Goal: Transaction & Acquisition: Purchase product/service

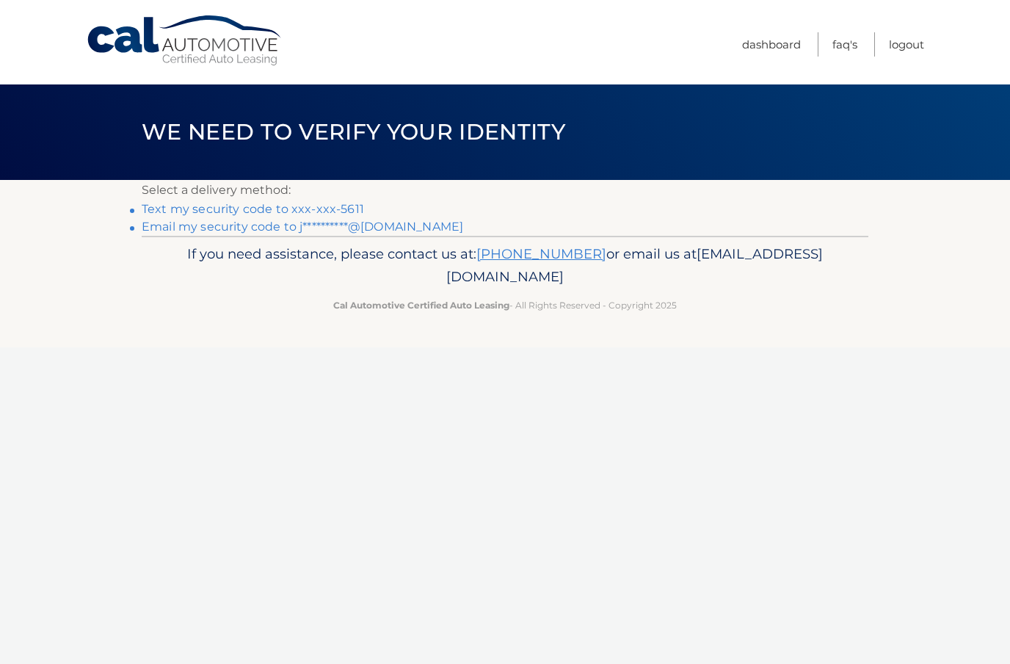
click at [607, 255] on link "[PHONE_NUMBER]" at bounding box center [542, 253] width 130 height 17
click at [352, 202] on link "Text my security code to xxx-xxx-5611" at bounding box center [253, 209] width 222 height 14
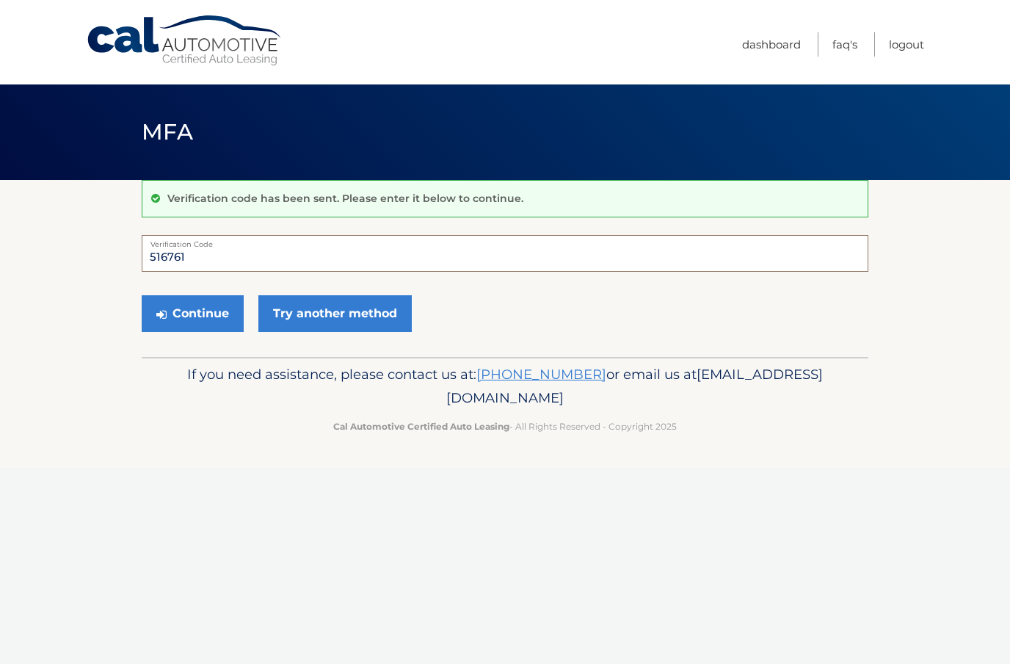
type input "516761"
click at [211, 323] on button "Continue" at bounding box center [193, 313] width 102 height 37
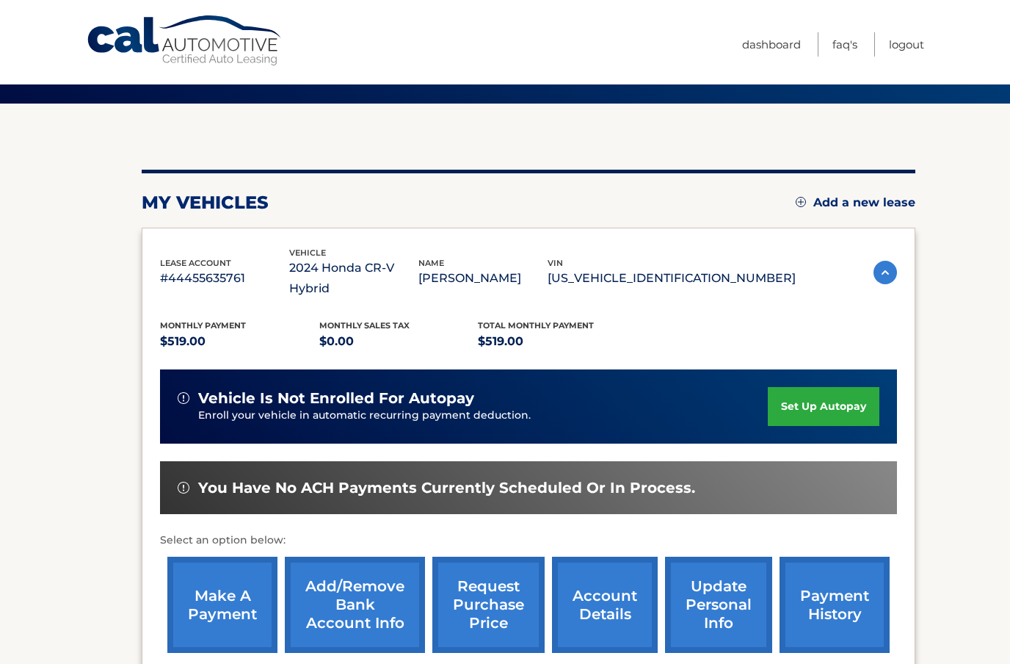
scroll to position [109, 0]
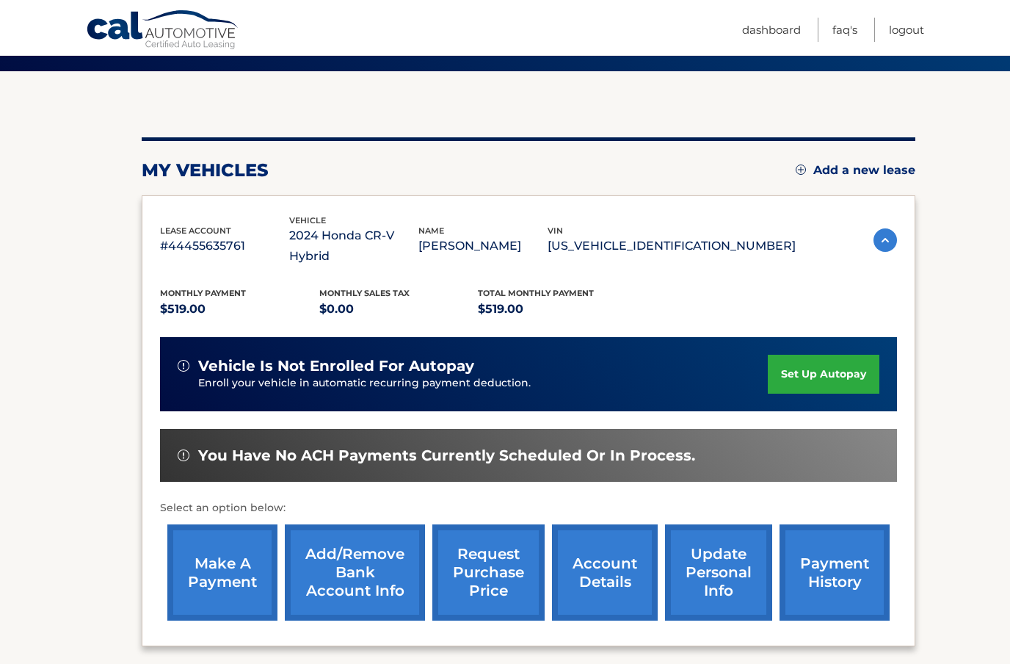
click at [200, 549] on link "make a payment" at bounding box center [222, 572] width 110 height 96
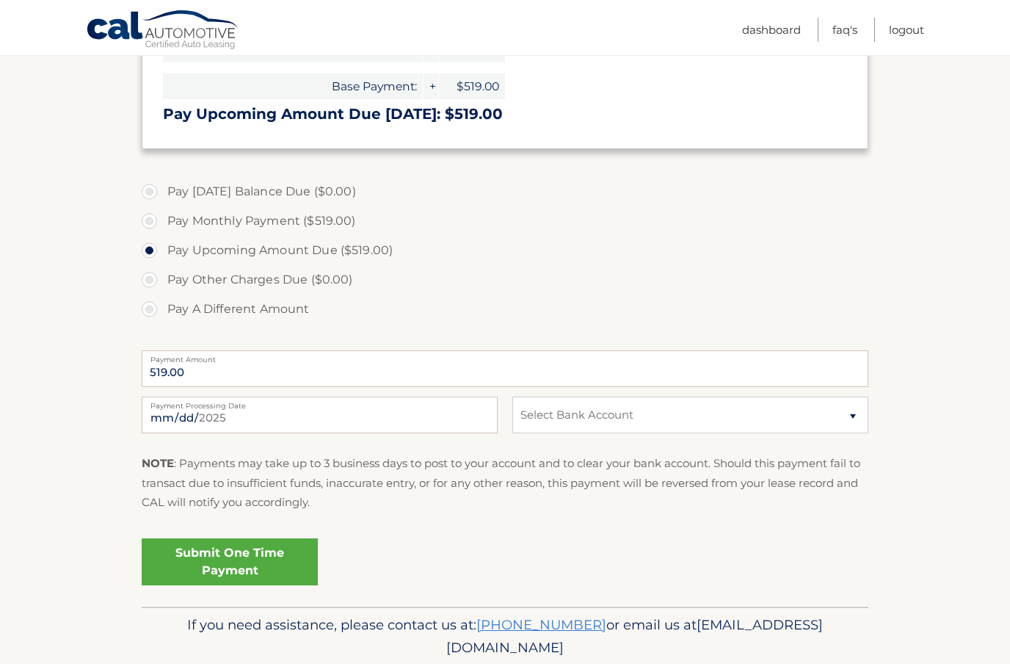
scroll to position [330, 0]
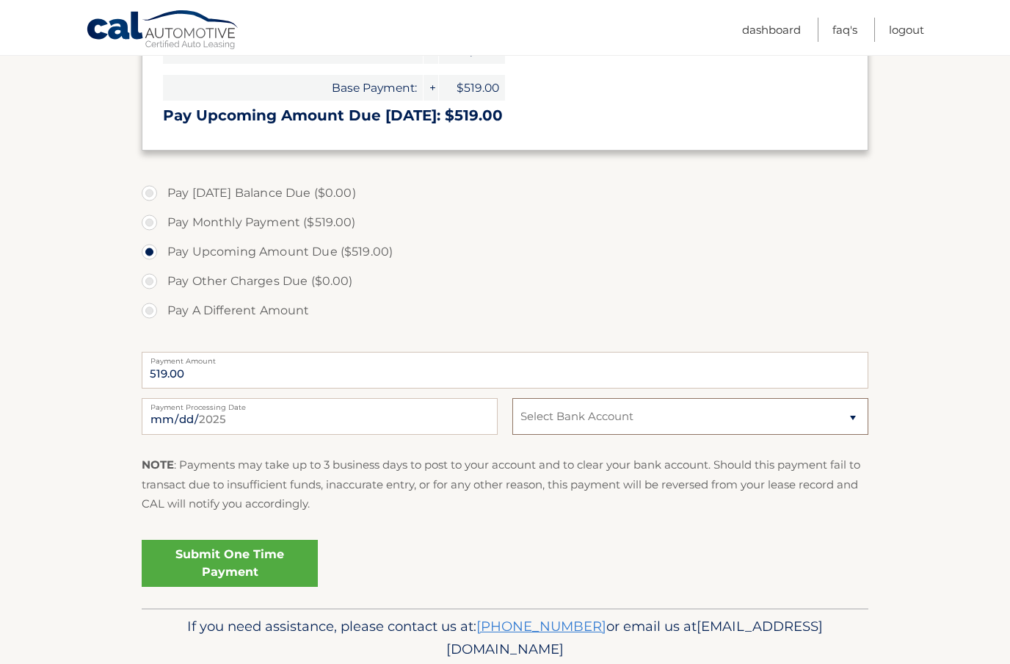
click at [637, 408] on select "Select Bank Account Checking TD BANK, NA *****9451 Checking PNC BANK, [US_STATE…" at bounding box center [691, 416] width 356 height 37
select select "YjRiZjk0MmUtMTI4My00OTVlLWExNTUtMzAwMDljMjZjYWRk"
click at [231, 553] on link "Submit One Time Payment" at bounding box center [230, 563] width 176 height 47
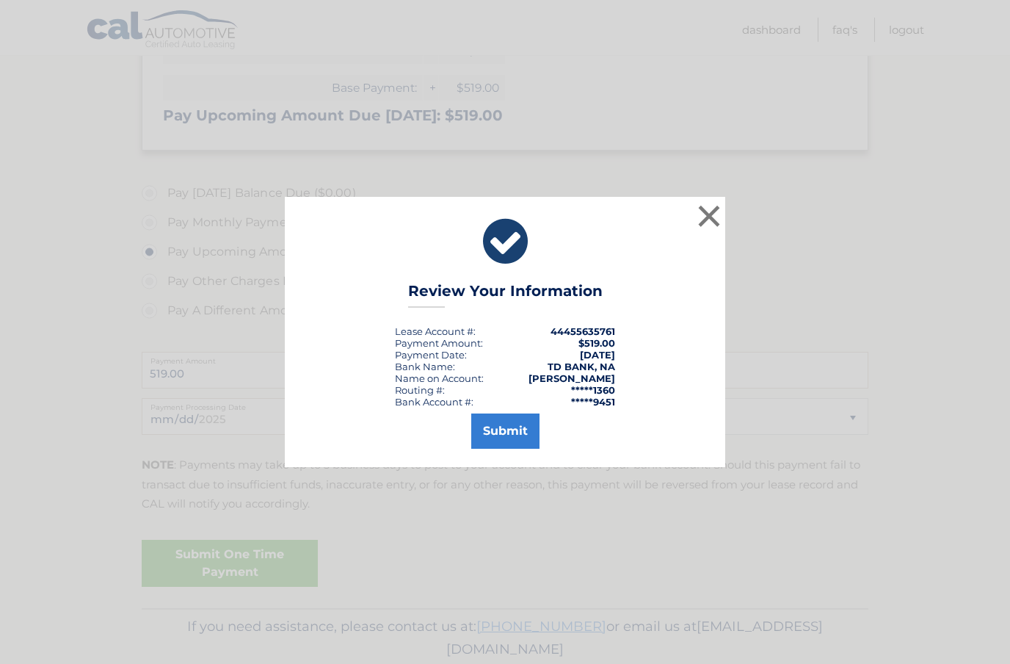
click at [516, 449] on button "Submit" at bounding box center [505, 430] width 68 height 35
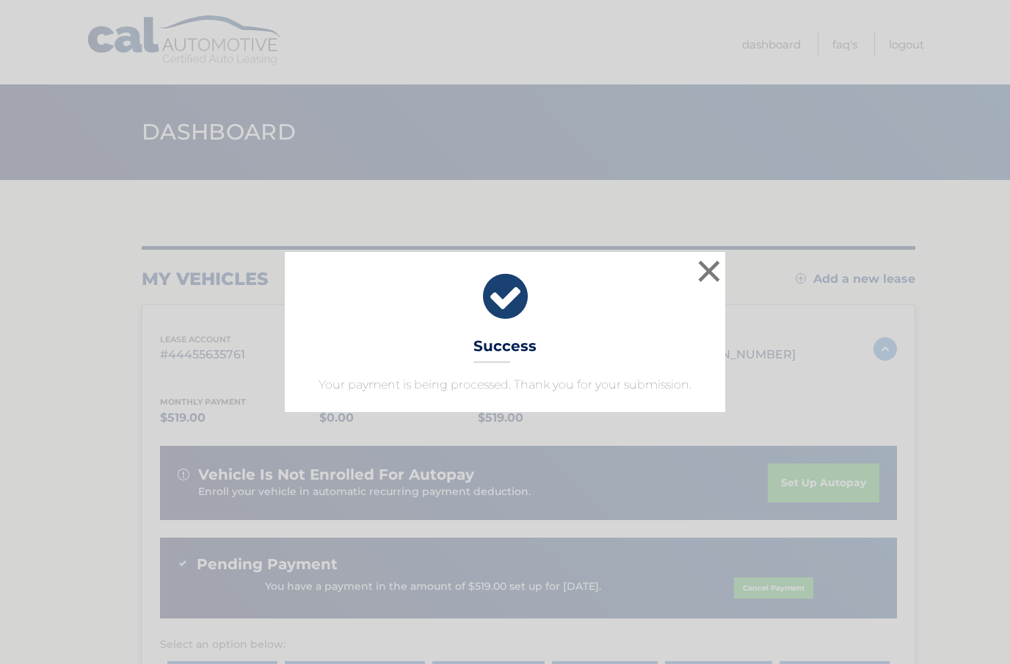
click at [704, 265] on button "×" at bounding box center [709, 270] width 29 height 29
